Goal: Task Accomplishment & Management: Use online tool/utility

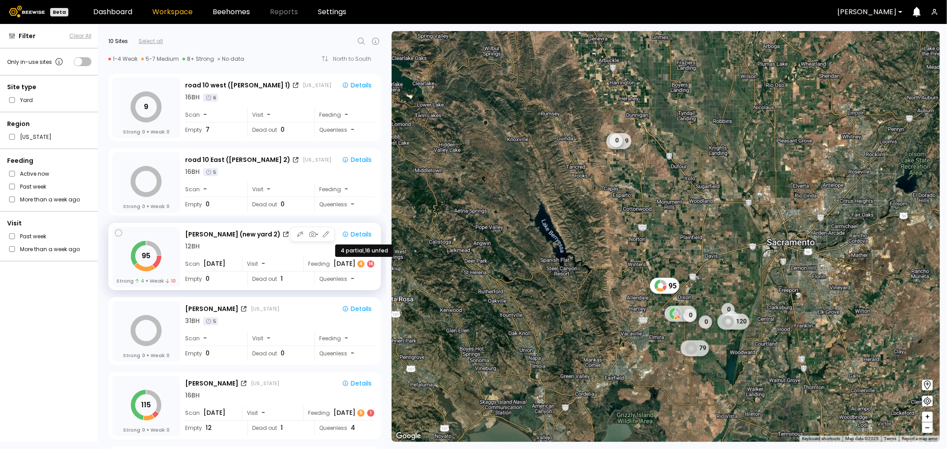
click at [369, 264] on div "16" at bounding box center [370, 264] width 7 height 7
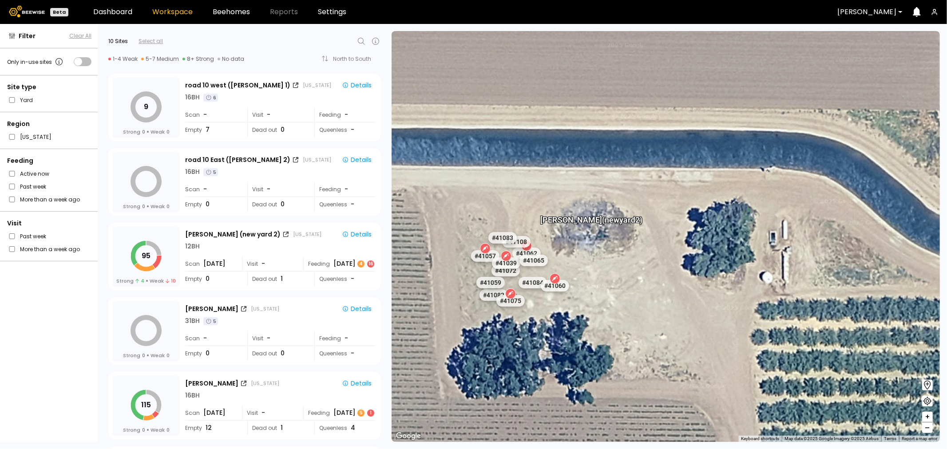
drag, startPoint x: 534, startPoint y: 249, endPoint x: 530, endPoint y: 269, distance: 20.4
click at [530, 269] on div "# 41039" at bounding box center [520, 269] width 28 height 12
click at [360, 262] on div "4" at bounding box center [360, 264] width 7 height 7
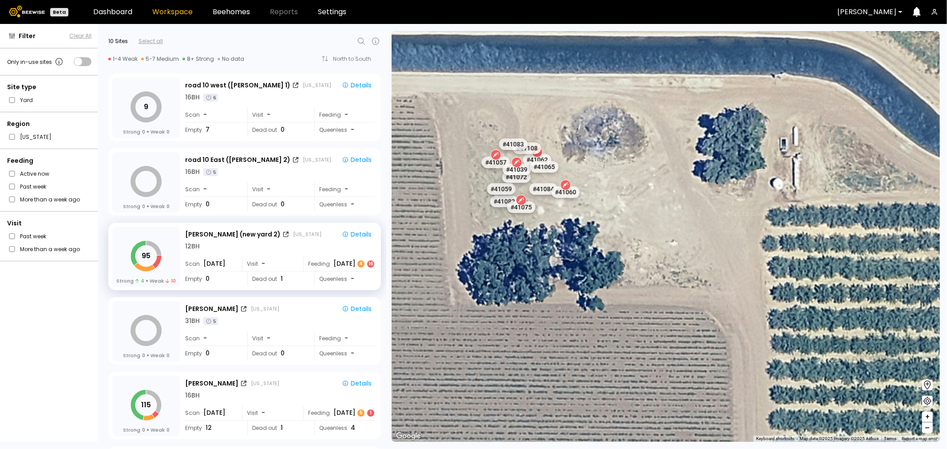
drag, startPoint x: 538, startPoint y: 207, endPoint x: 609, endPoint y: 275, distance: 98.9
click at [627, 339] on div "# 41073 # 41110 # 40069 # 40702 # 40113 # 40039 # 41120 # 40345 # 40209 # 40203…" at bounding box center [666, 236] width 548 height 411
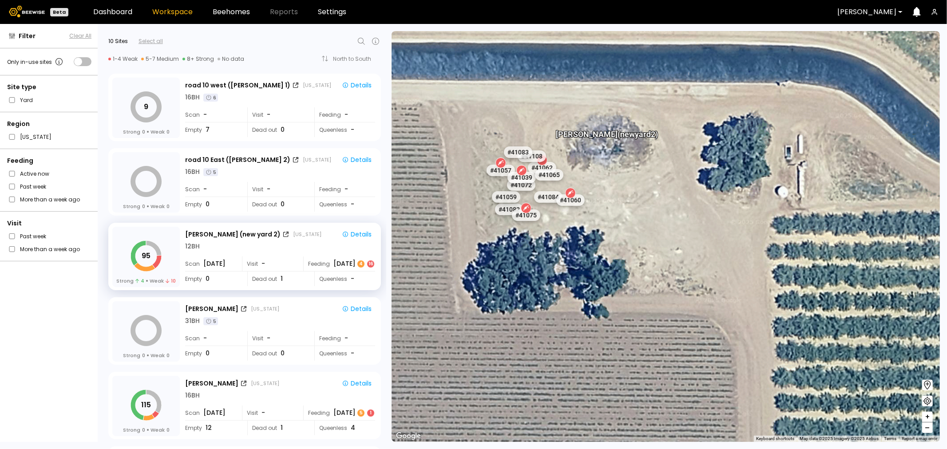
click at [568, 190] on icon at bounding box center [570, 193] width 7 height 7
click at [573, 197] on div "# 41060" at bounding box center [570, 200] width 31 height 14
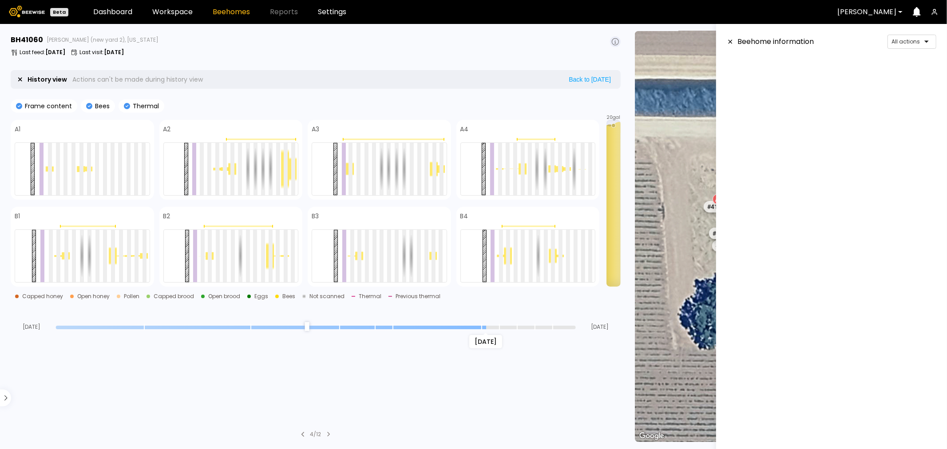
scroll to position [185, 0]
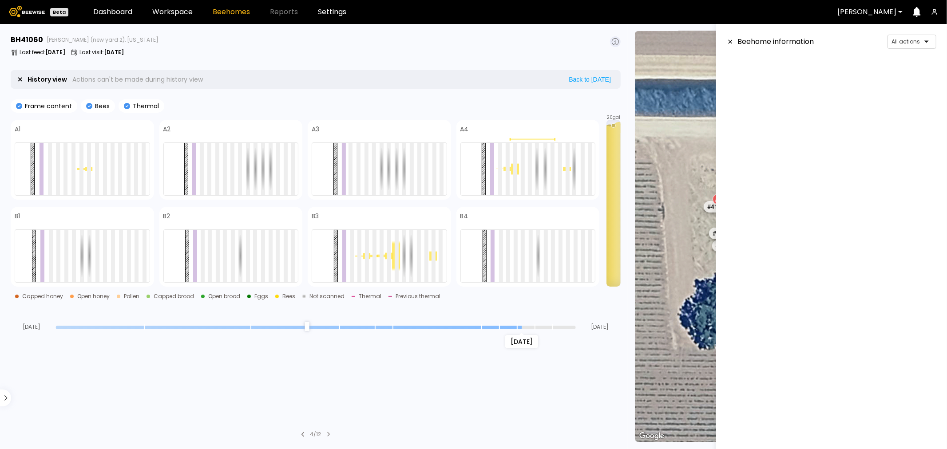
type input "*"
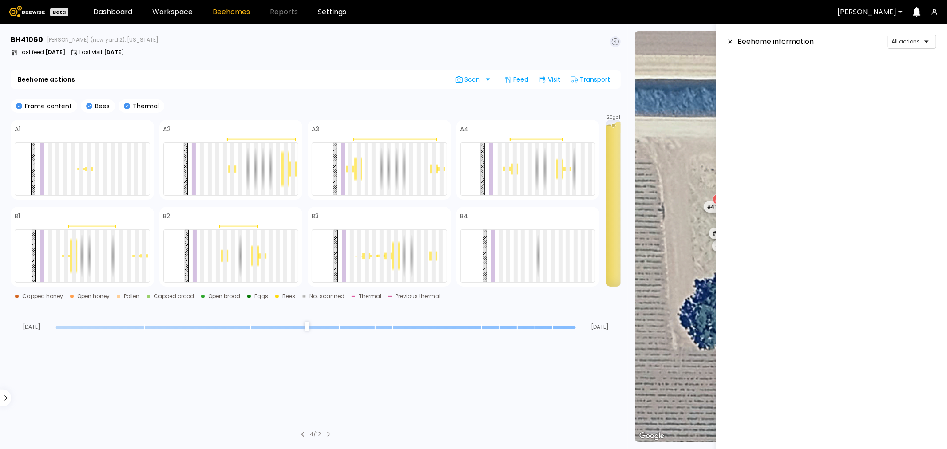
drag, startPoint x: 573, startPoint y: 325, endPoint x: 618, endPoint y: 333, distance: 45.6
click at [576, 329] on input "range" at bounding box center [316, 328] width 520 height 4
click at [730, 38] on header "Beehome information All actions" at bounding box center [832, 42] width 210 height 14
click at [730, 41] on icon at bounding box center [730, 42] width 7 height 6
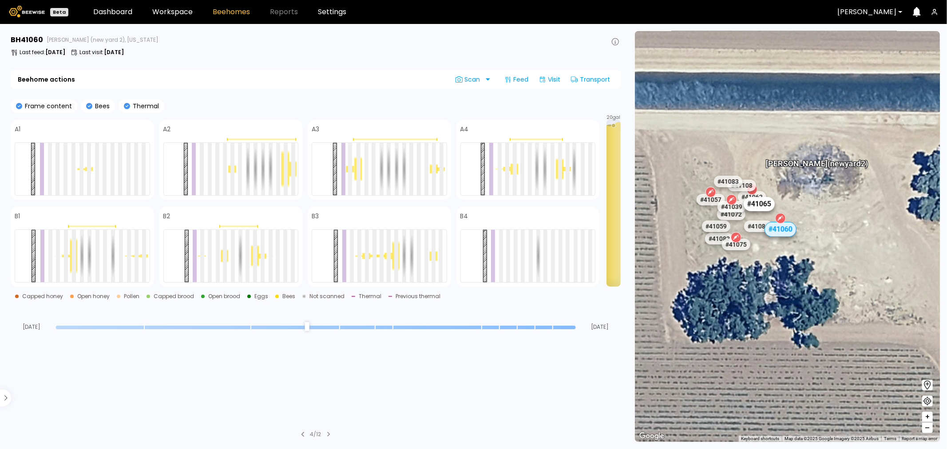
click at [756, 206] on div "# 41065" at bounding box center [758, 204] width 31 height 14
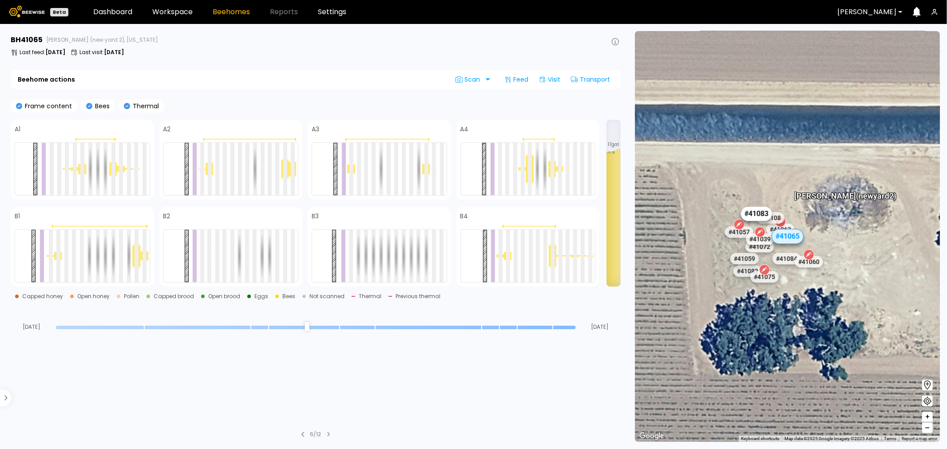
click at [751, 210] on div "# 41083" at bounding box center [756, 214] width 31 height 14
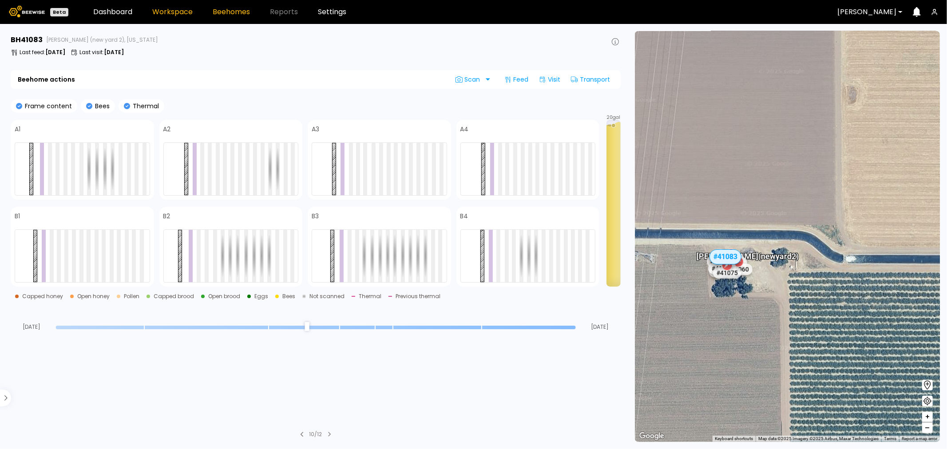
click at [174, 16] on link "Workspace" at bounding box center [172, 11] width 40 height 7
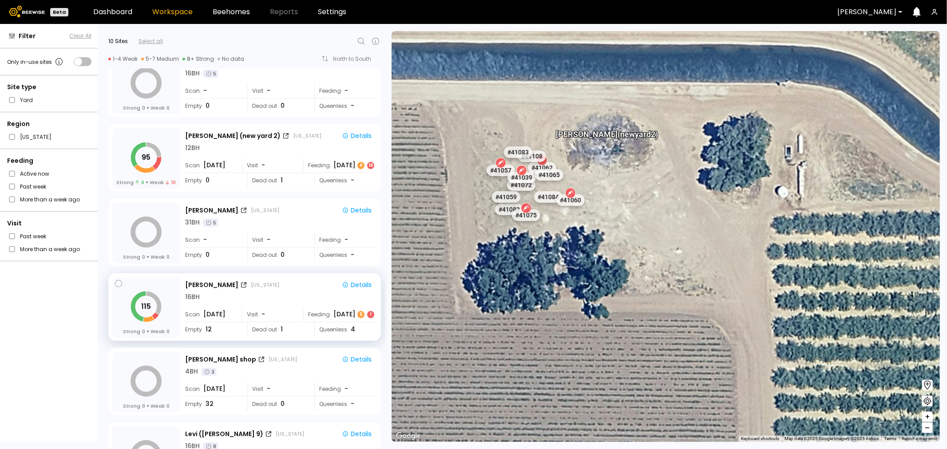
scroll to position [49, 0]
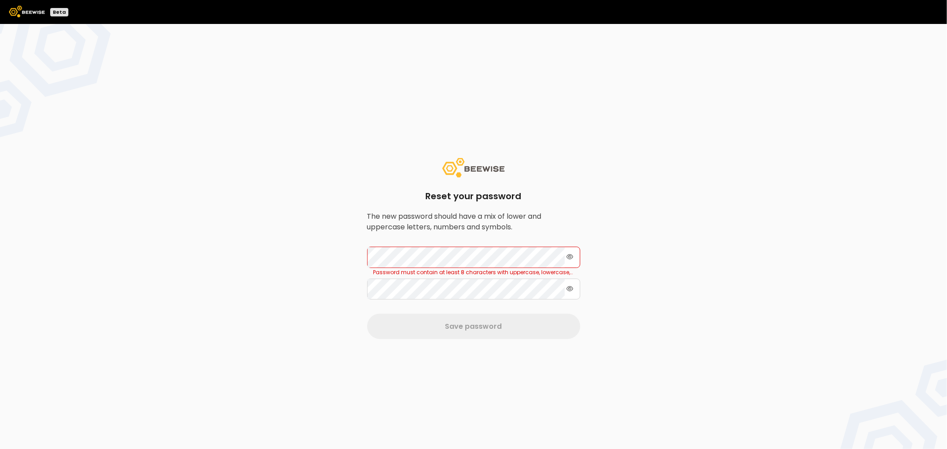
click at [571, 255] on icon at bounding box center [569, 256] width 7 height 5
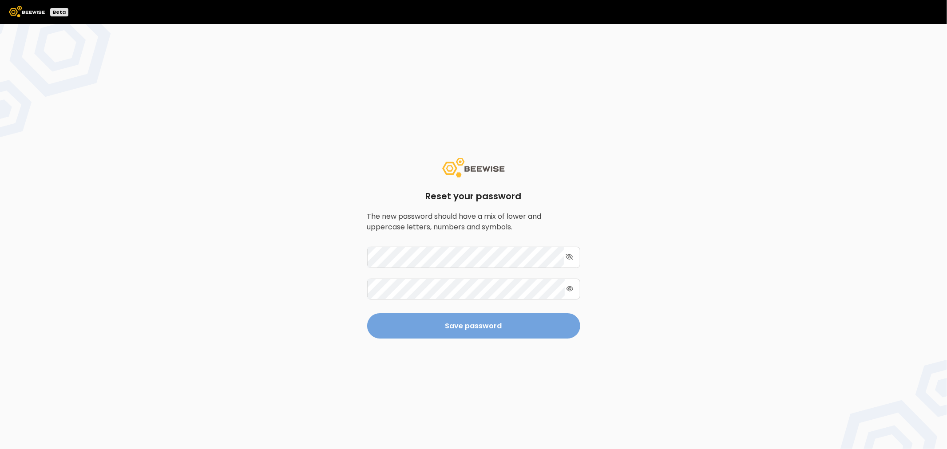
click at [514, 328] on button "Save password" at bounding box center [473, 325] width 213 height 25
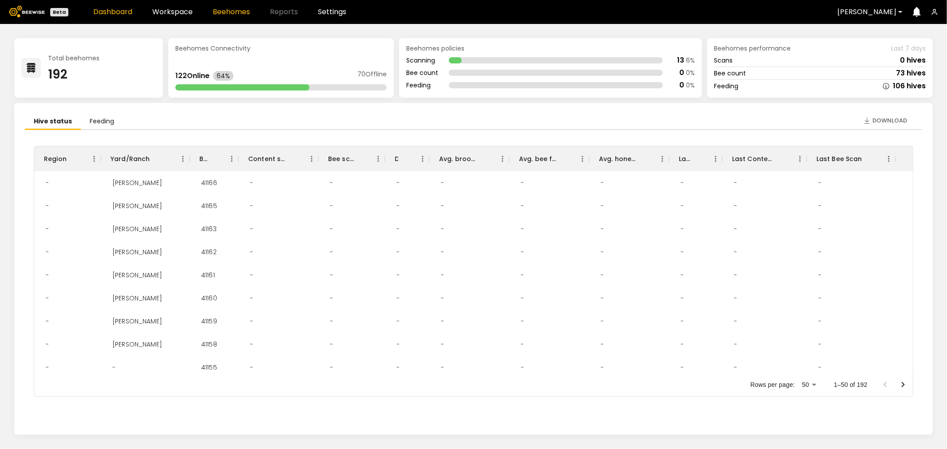
click at [246, 8] on link "Beehomes" at bounding box center [231, 11] width 37 height 7
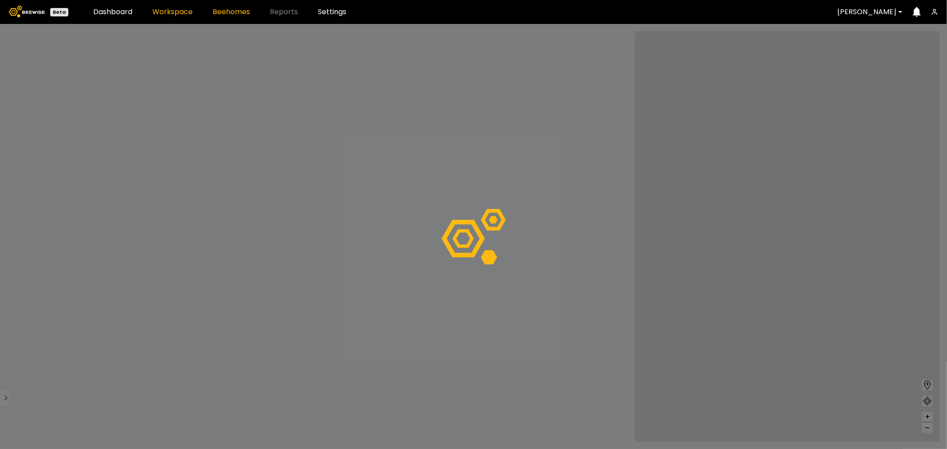
click at [188, 12] on link "Workspace" at bounding box center [172, 11] width 40 height 7
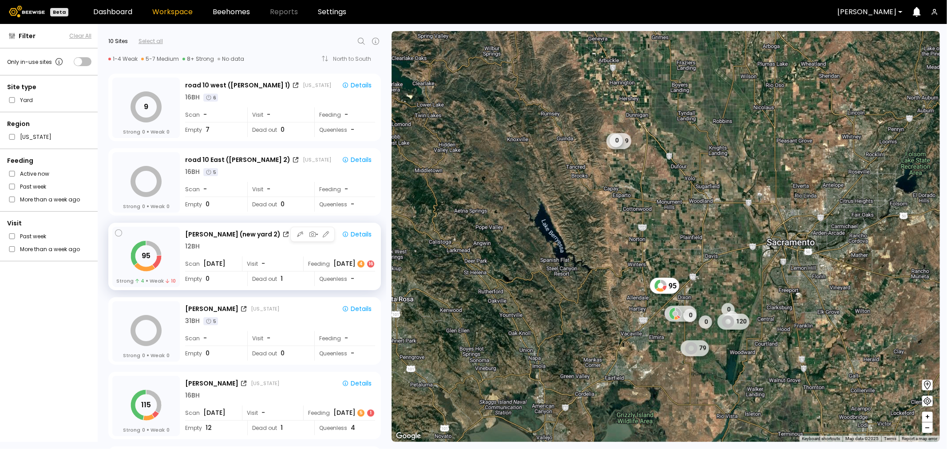
click at [354, 261] on div "Aug 15 4 16" at bounding box center [354, 263] width 42 height 9
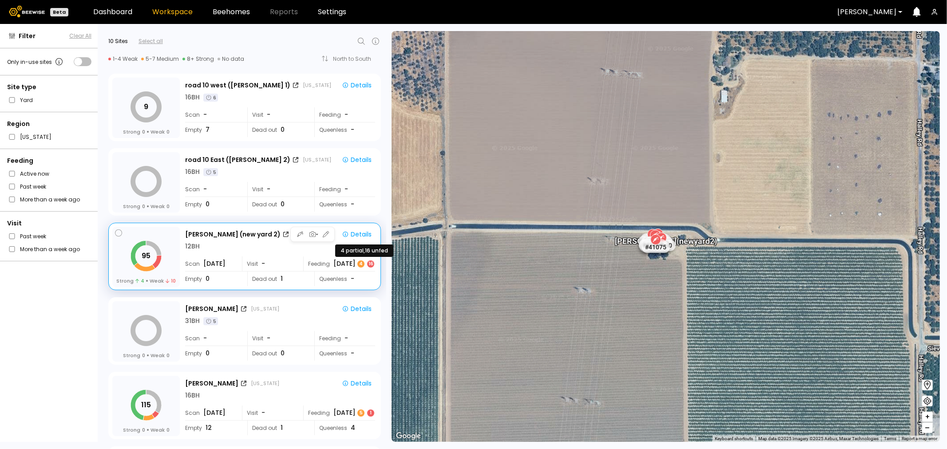
click at [365, 265] on div "4 16" at bounding box center [365, 264] width 19 height 9
click at [352, 267] on div "Aug 15 4 16" at bounding box center [354, 263] width 42 height 9
click at [360, 235] on div "Details" at bounding box center [357, 234] width 30 height 8
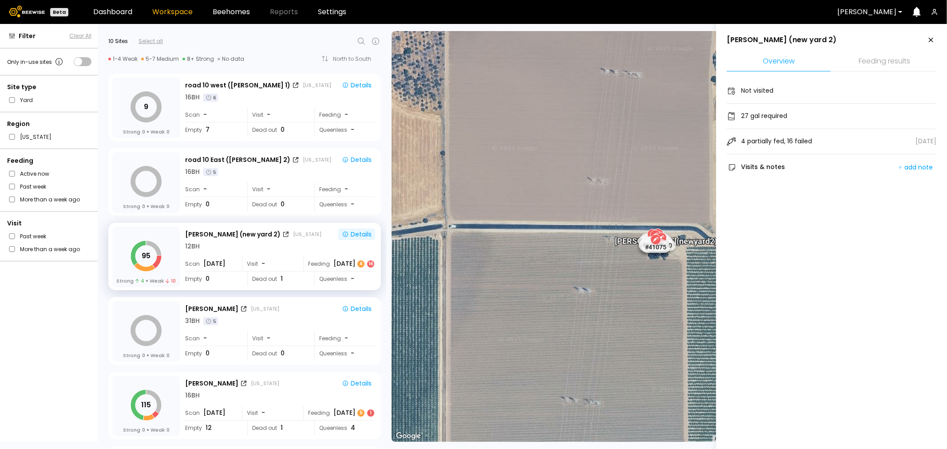
click at [893, 65] on li "Feeding results" at bounding box center [884, 61] width 104 height 19
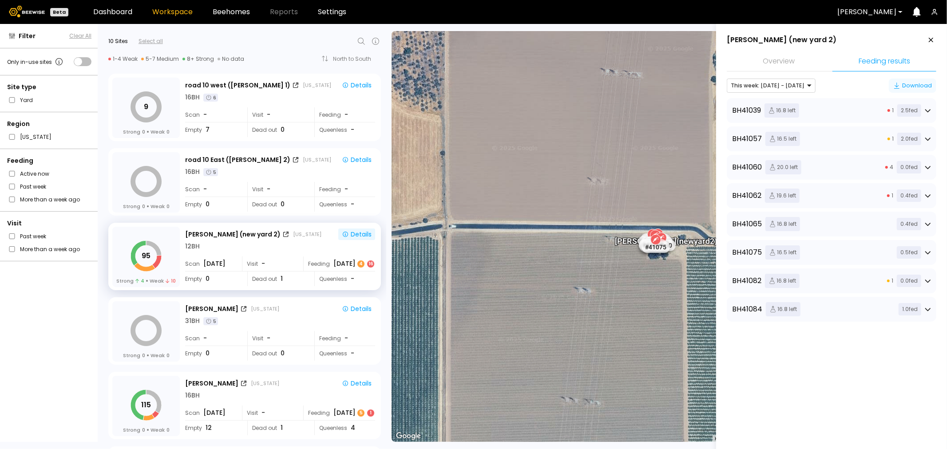
click at [904, 83] on div "Download" at bounding box center [912, 85] width 39 height 9
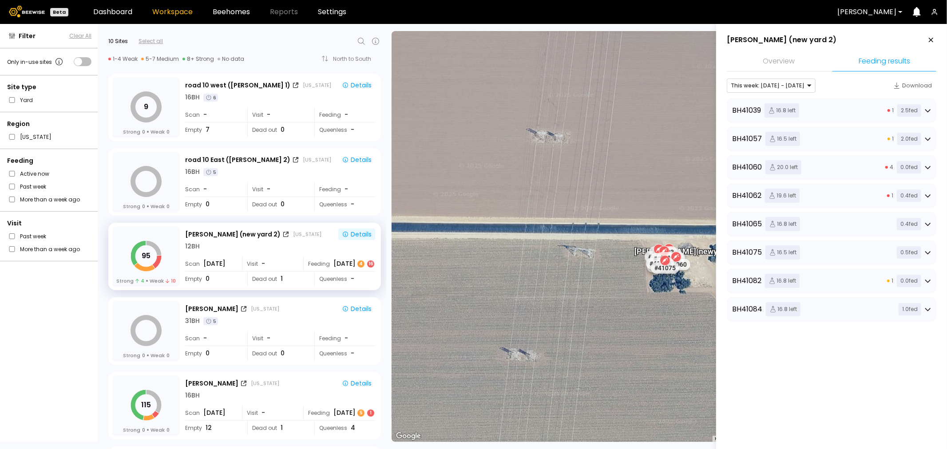
click at [771, 65] on li "Overview" at bounding box center [779, 61] width 104 height 19
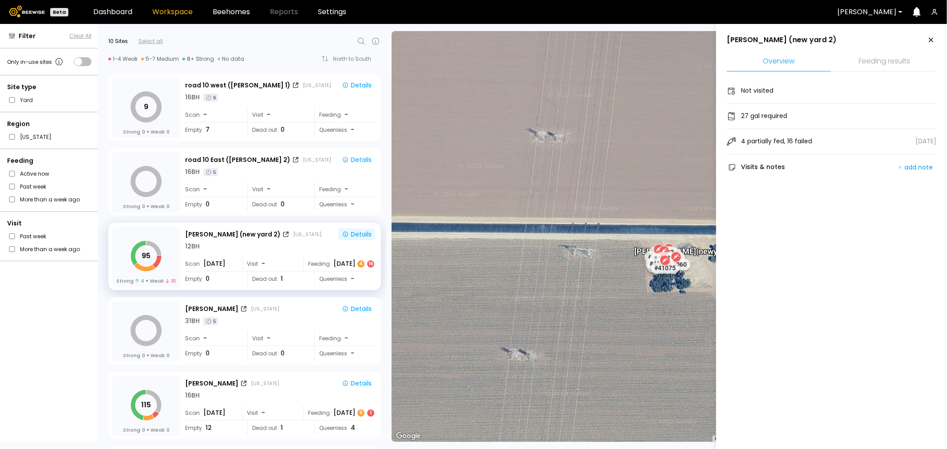
click at [864, 58] on li "Feeding results" at bounding box center [884, 61] width 104 height 19
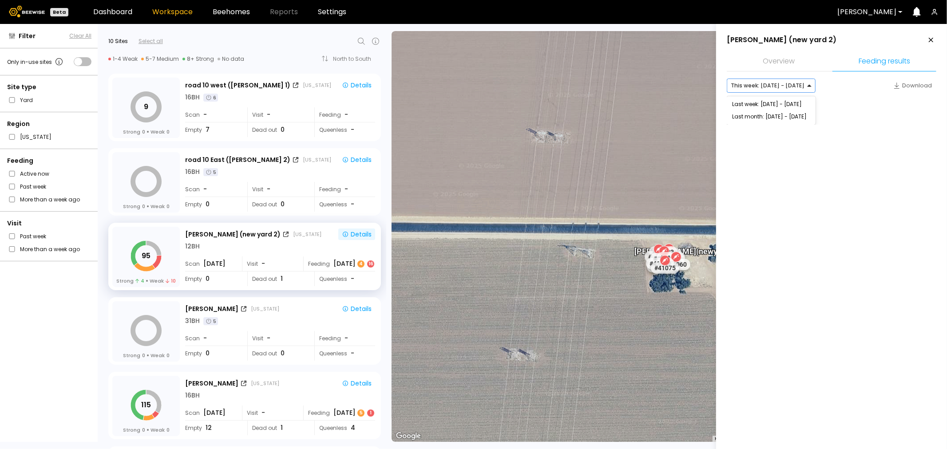
click at [791, 83] on div at bounding box center [768, 86] width 74 height 8
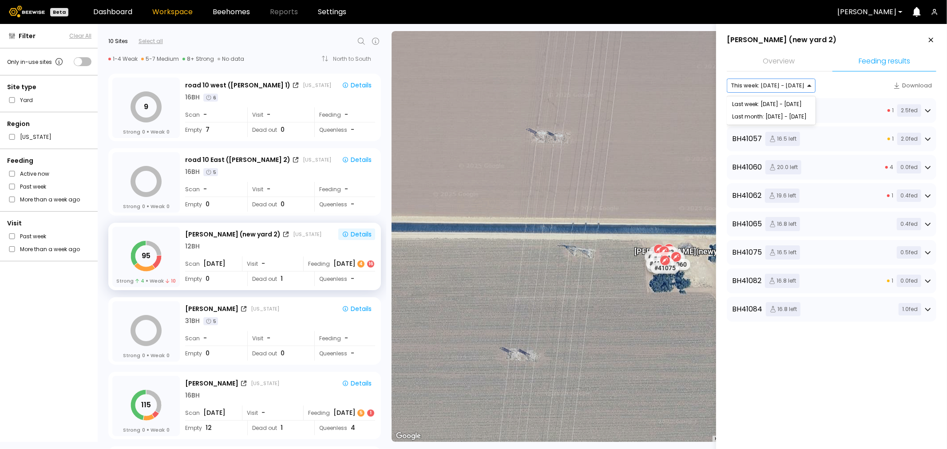
click at [787, 82] on div at bounding box center [768, 86] width 74 height 8
click at [925, 103] on div "BH 41039 16.8 left 1 2.5 fed" at bounding box center [831, 110] width 199 height 14
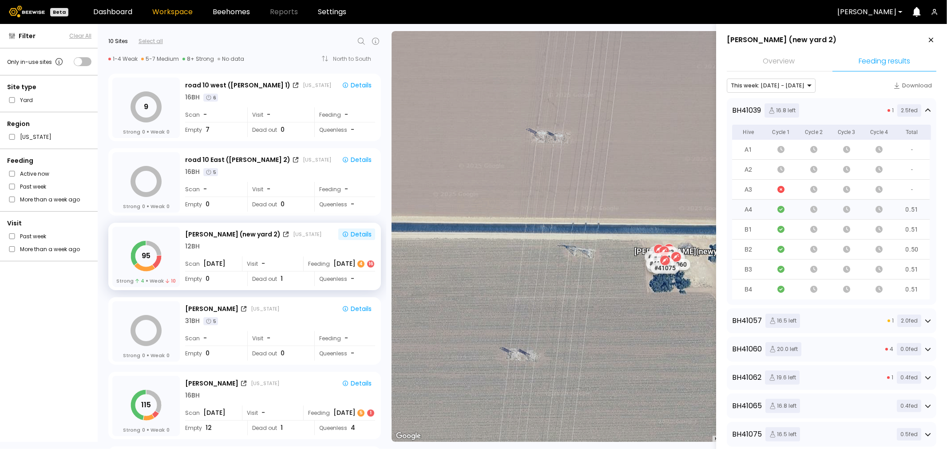
scroll to position [49, 0]
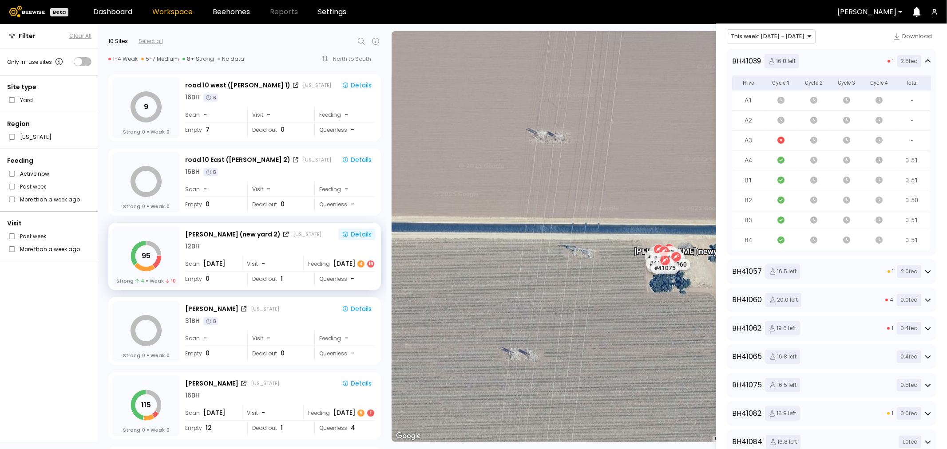
click at [928, 269] on icon at bounding box center [928, 272] width 6 height 6
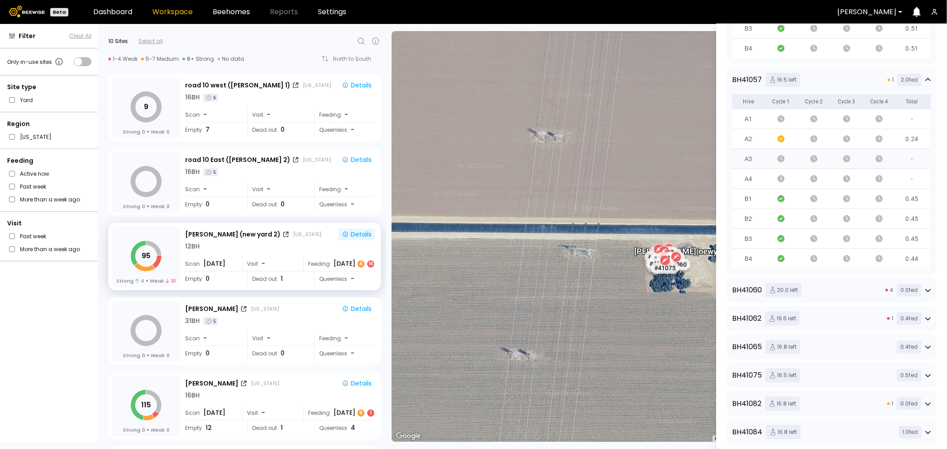
scroll to position [246, 0]
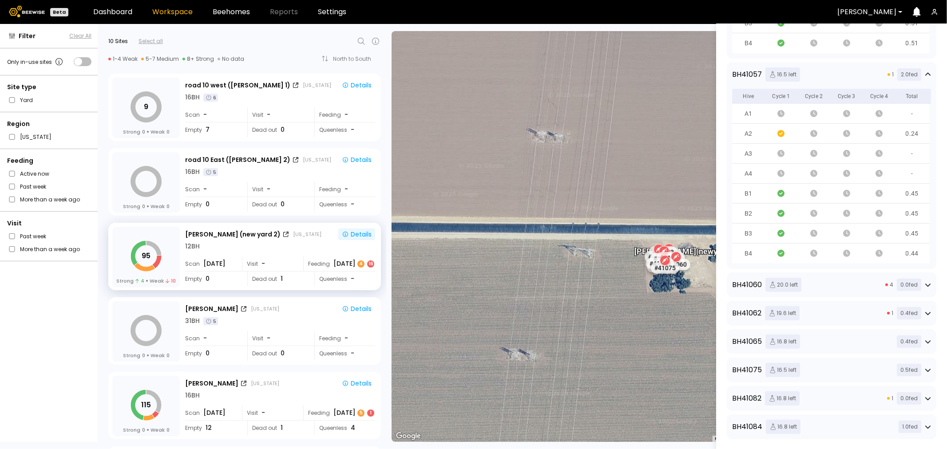
click at [927, 282] on icon at bounding box center [928, 285] width 6 height 6
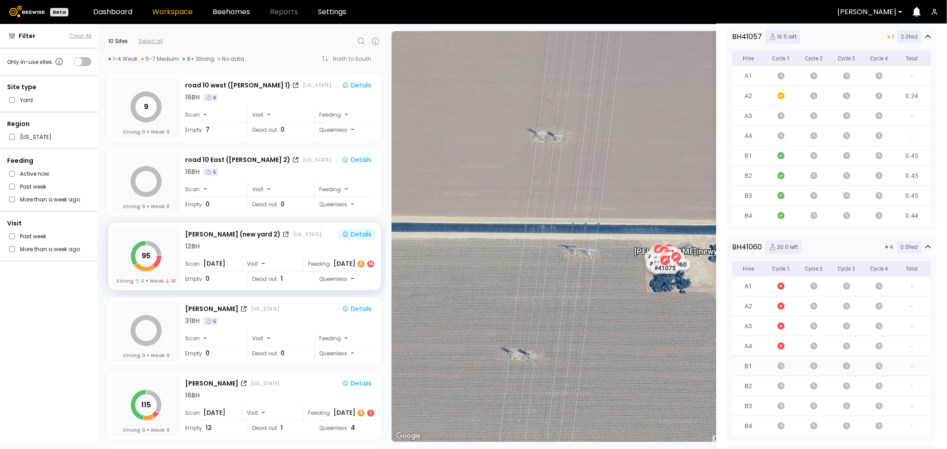
scroll to position [345, 0]
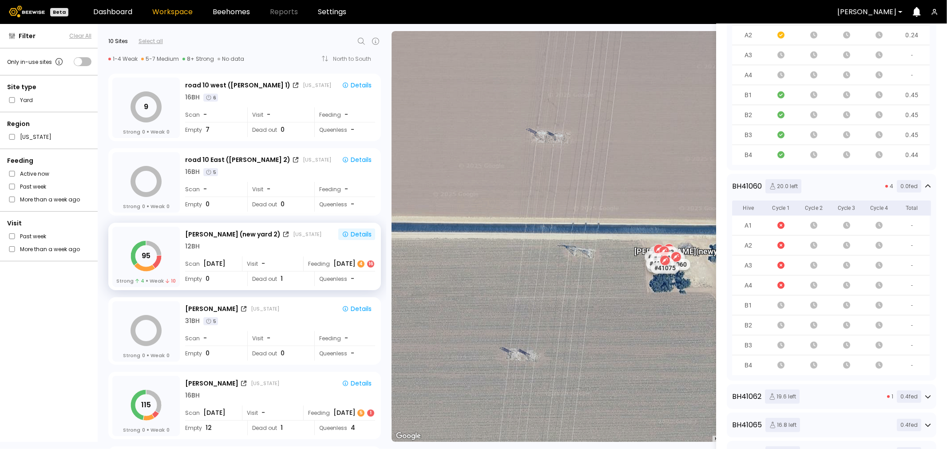
click at [926, 185] on icon at bounding box center [928, 186] width 6 height 6
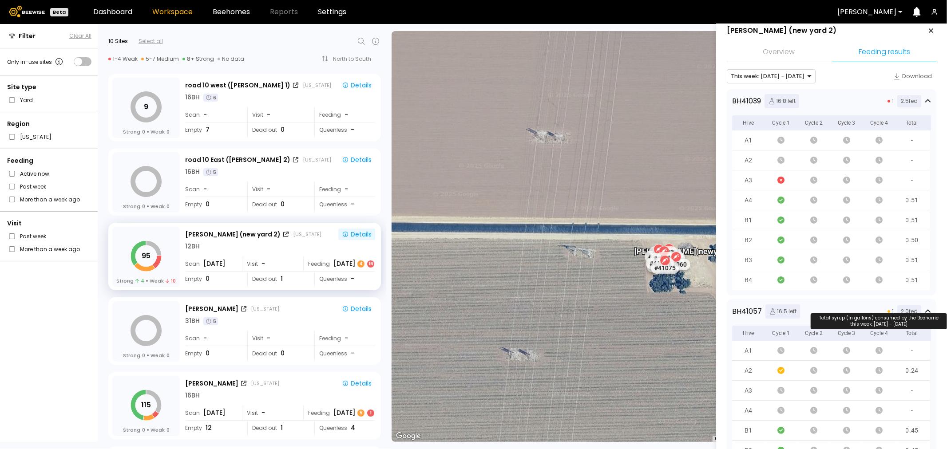
scroll to position [0, 0]
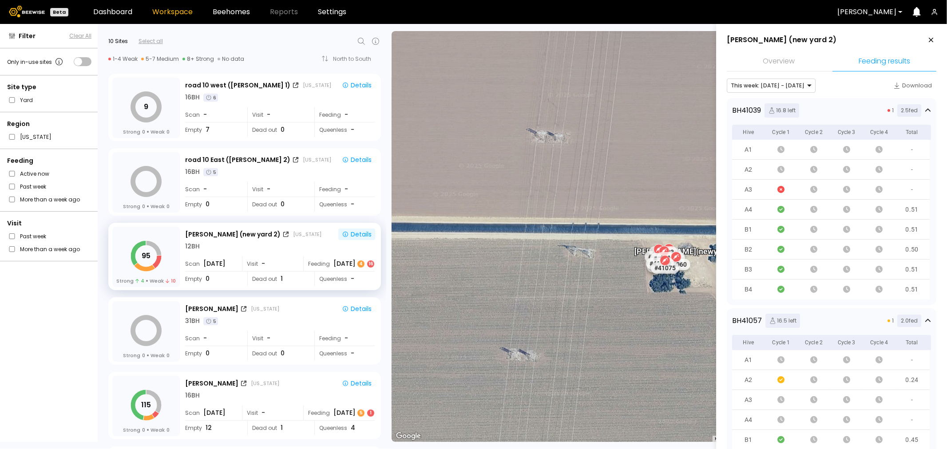
click at [930, 107] on div "BH 41039 16.8 left 1 2.5 fed Hive Cycle 1 Cycle 2 Cycle 3 Cycle 4 Total A1 - A2…" at bounding box center [832, 201] width 210 height 207
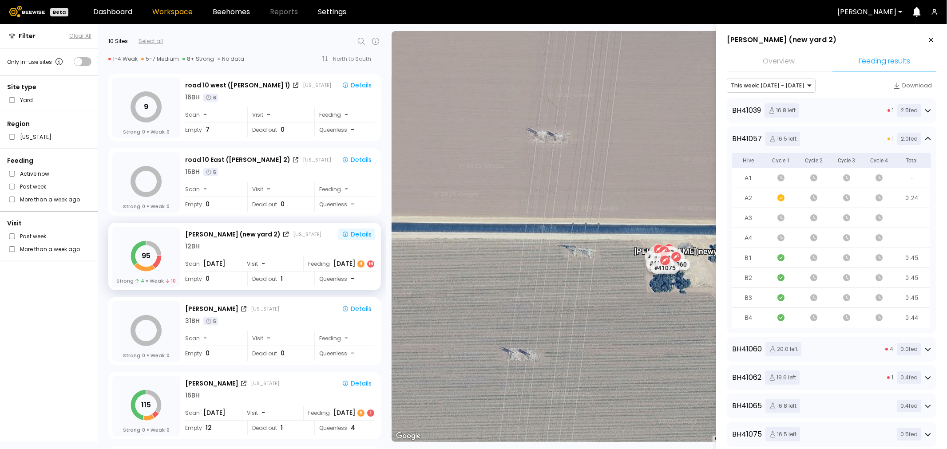
click at [925, 139] on icon at bounding box center [928, 139] width 6 height 6
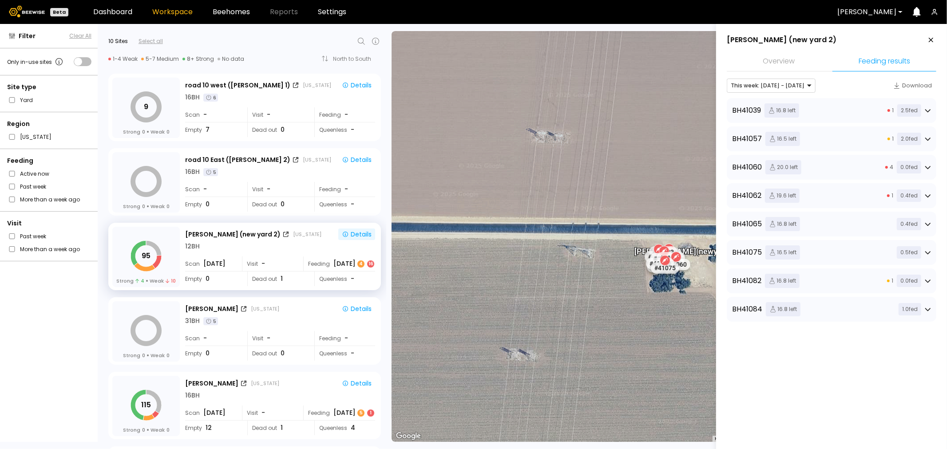
click at [932, 277] on div "BH 41082 16.8 left 1 0.0 fed" at bounding box center [832, 281] width 210 height 25
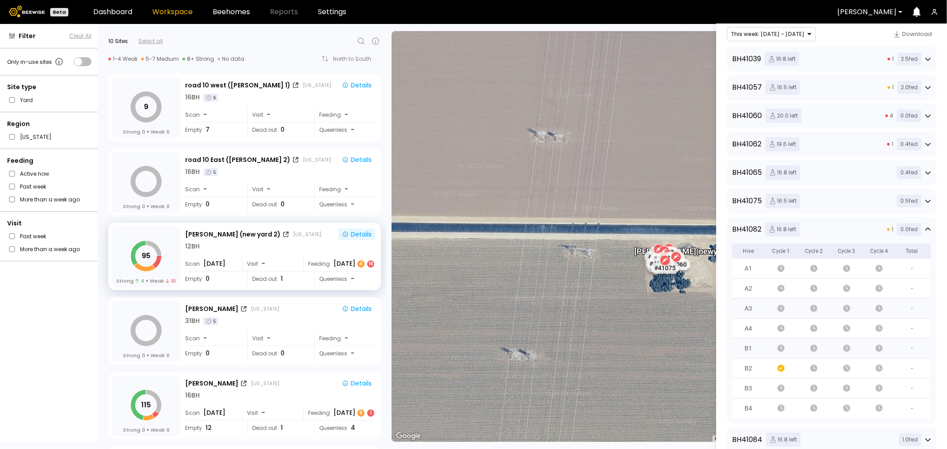
scroll to position [99, 0]
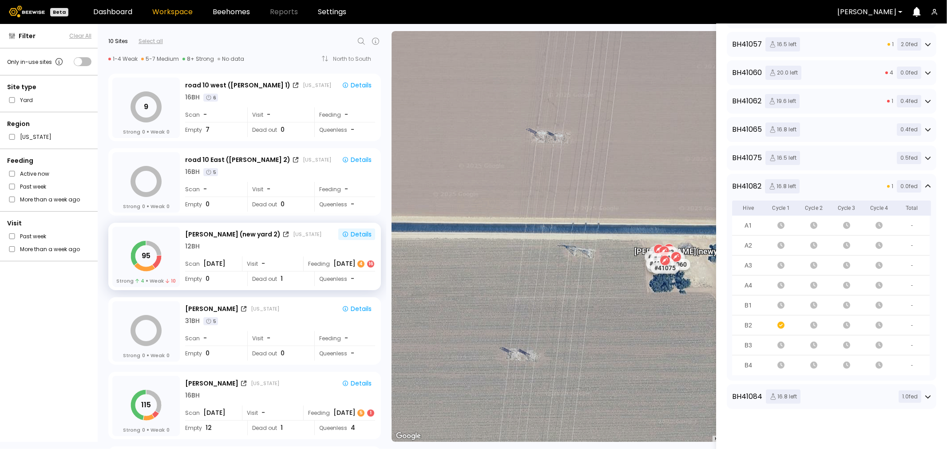
click at [925, 184] on icon at bounding box center [927, 185] width 5 height 3
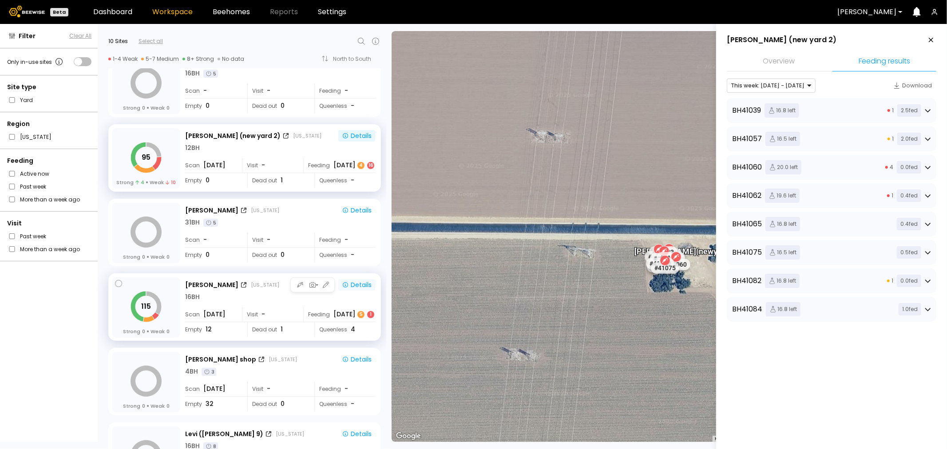
click at [355, 285] on div "Details" at bounding box center [357, 285] width 30 height 8
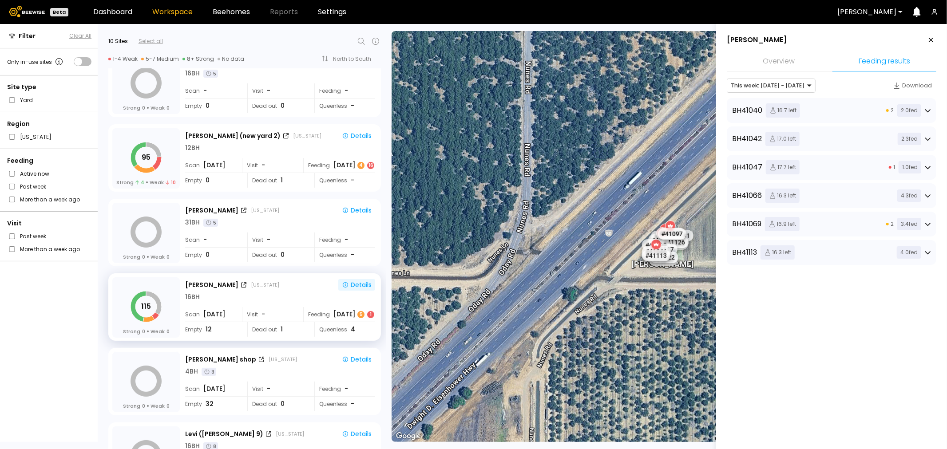
click at [922, 108] on div "2 2.0 fed" at bounding box center [908, 110] width 45 height 12
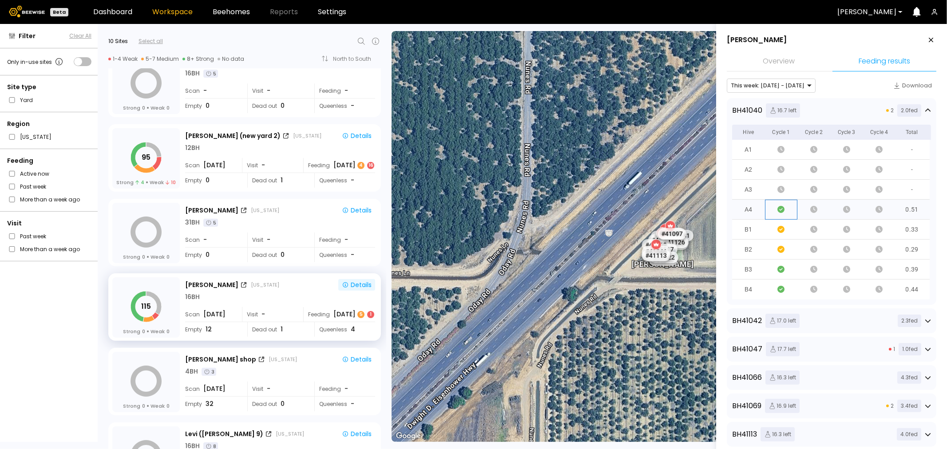
click at [783, 210] on icon at bounding box center [780, 209] width 7 height 7
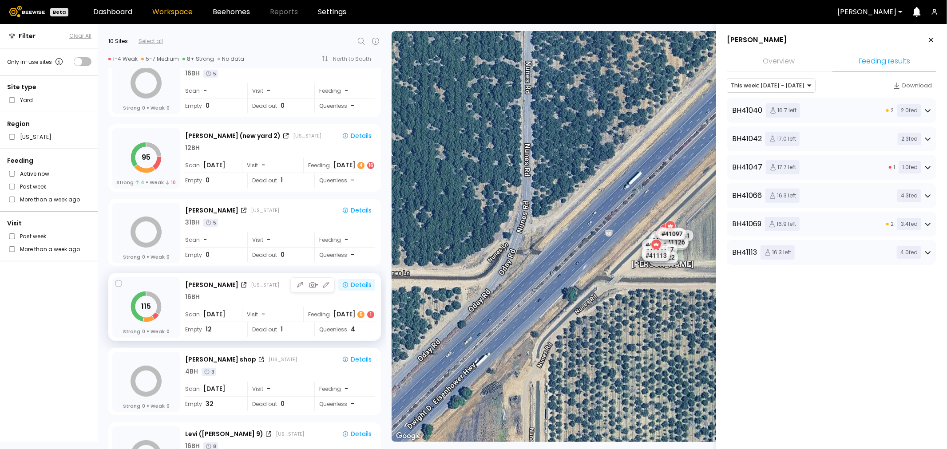
click at [339, 329] on div "Queenless 4" at bounding box center [344, 329] width 61 height 15
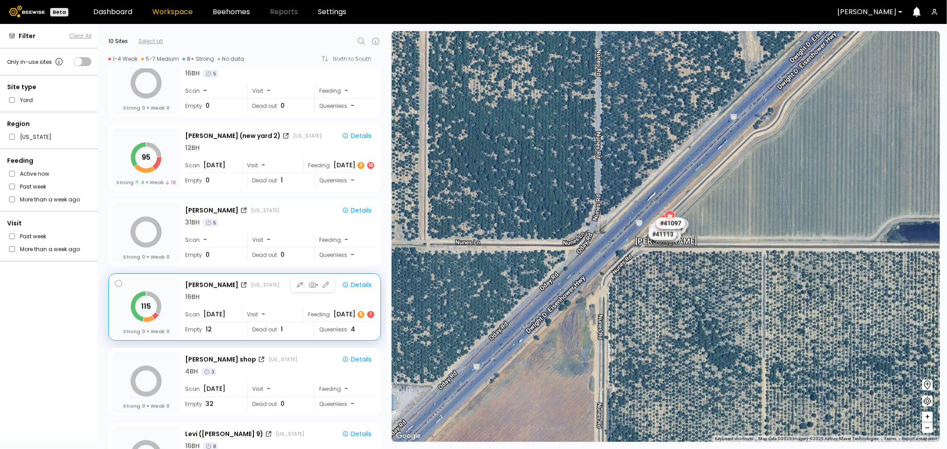
click at [339, 329] on div "Queenless 4" at bounding box center [344, 329] width 61 height 15
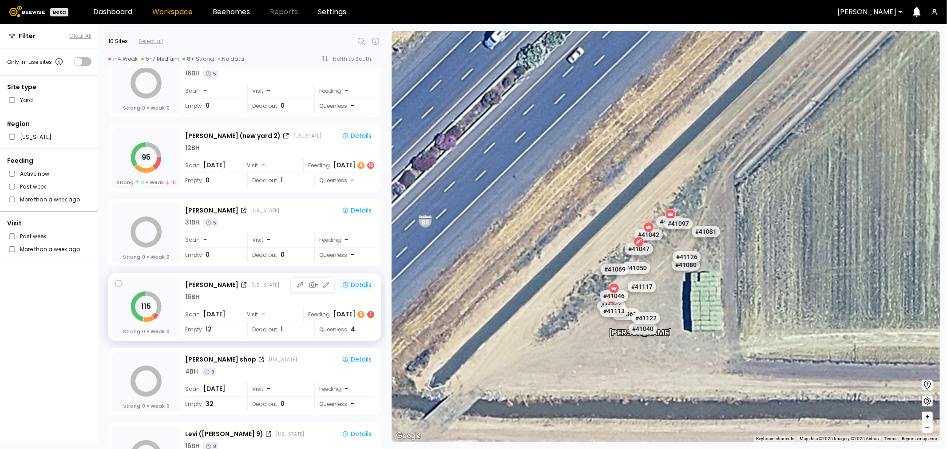
click at [360, 282] on div "Details" at bounding box center [357, 285] width 30 height 8
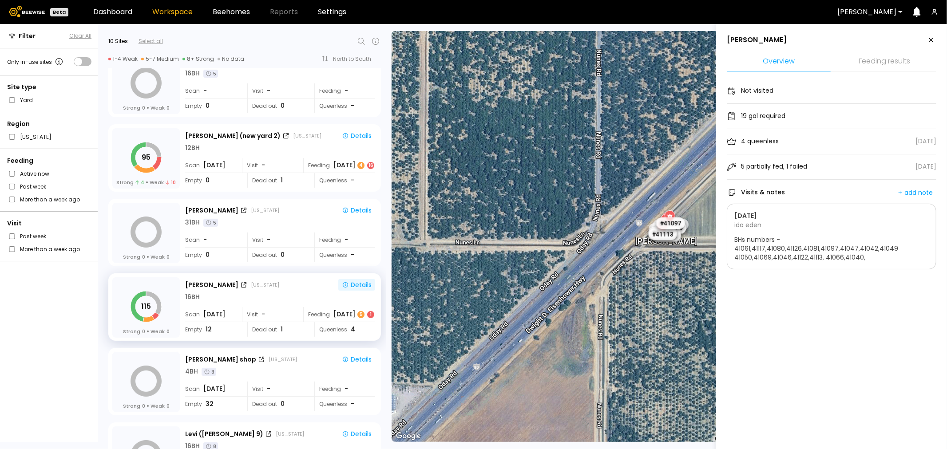
click at [885, 63] on li "Feeding results" at bounding box center [884, 61] width 104 height 19
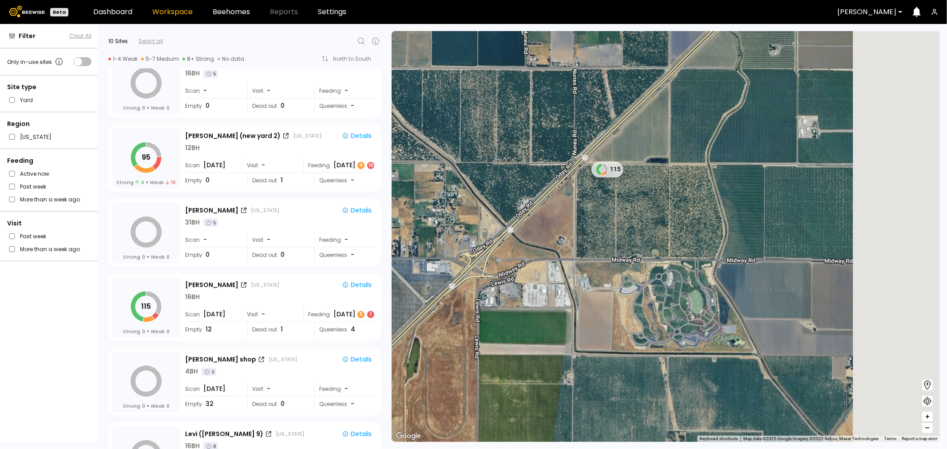
drag, startPoint x: 680, startPoint y: 161, endPoint x: 543, endPoint y: 129, distance: 141.3
click at [543, 129] on div "115" at bounding box center [666, 236] width 548 height 411
